Goal: Subscribe to service/newsletter

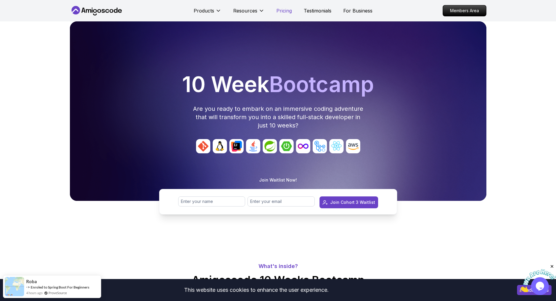
click at [285, 10] on p "Pricing" at bounding box center [283, 10] width 15 height 7
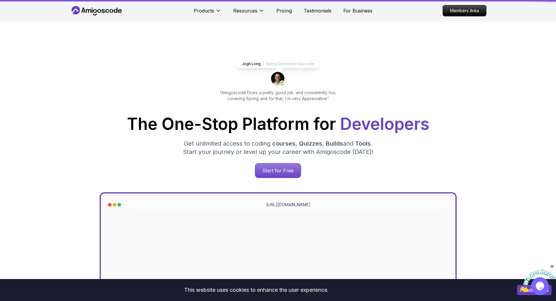
scroll to position [1302, 0]
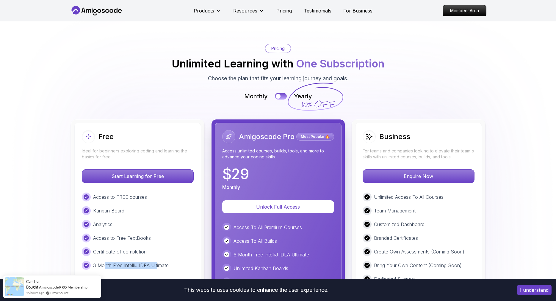
drag, startPoint x: 103, startPoint y: 261, endPoint x: 158, endPoint y: 264, distance: 55.1
click at [158, 264] on div "Free Ideal for beginners exploring coding and learning the basics for free. Sta…" at bounding box center [137, 263] width 127 height 281
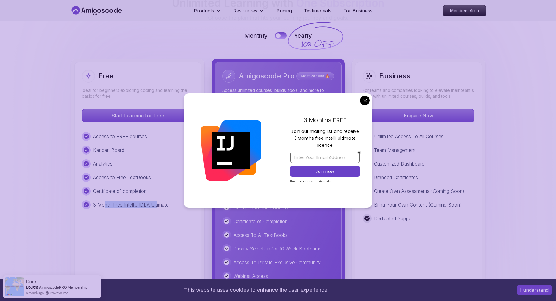
scroll to position [1393, 0]
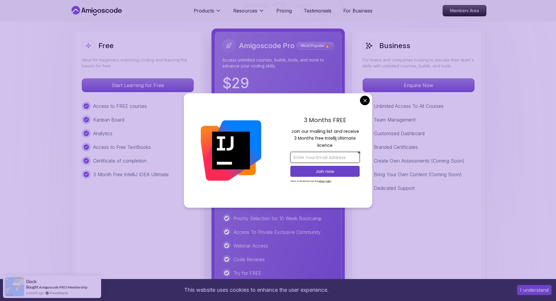
click at [355, 159] on input "email" at bounding box center [324, 157] width 69 height 11
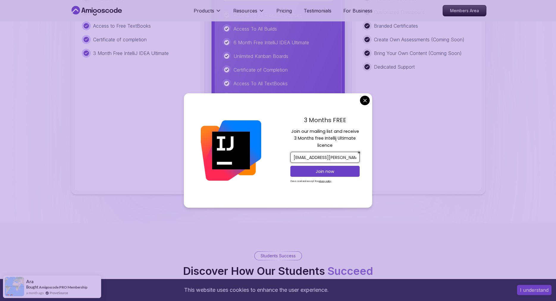
scroll to position [1423, 0]
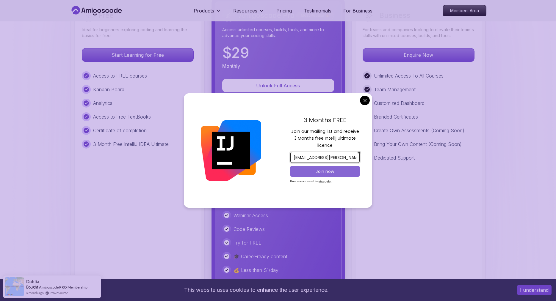
type input "[EMAIL_ADDRESS][PERSON_NAME][DOMAIN_NAME]"
click at [333, 171] on p "Join now" at bounding box center [325, 172] width 56 height 6
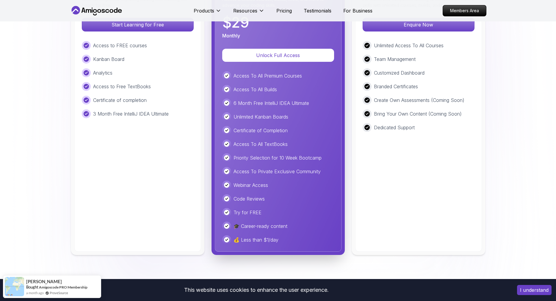
scroll to position [1363, 0]
